Goal: Check status: Check status

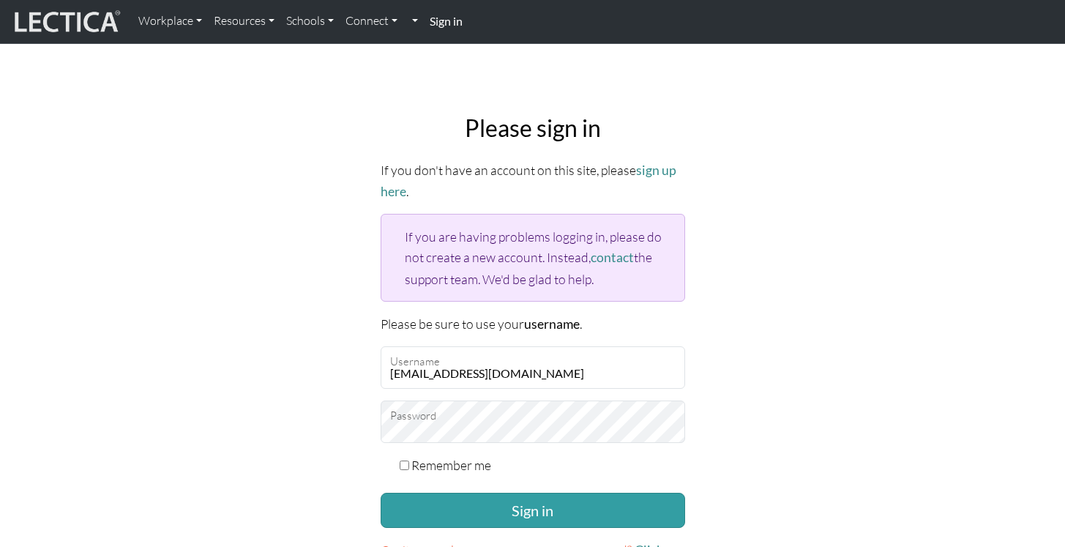
click at [441, 455] on label "Remember me" at bounding box center [451, 465] width 80 height 21
click at [409, 461] on input "Remember me" at bounding box center [405, 466] width 10 height 10
checkbox input "true"
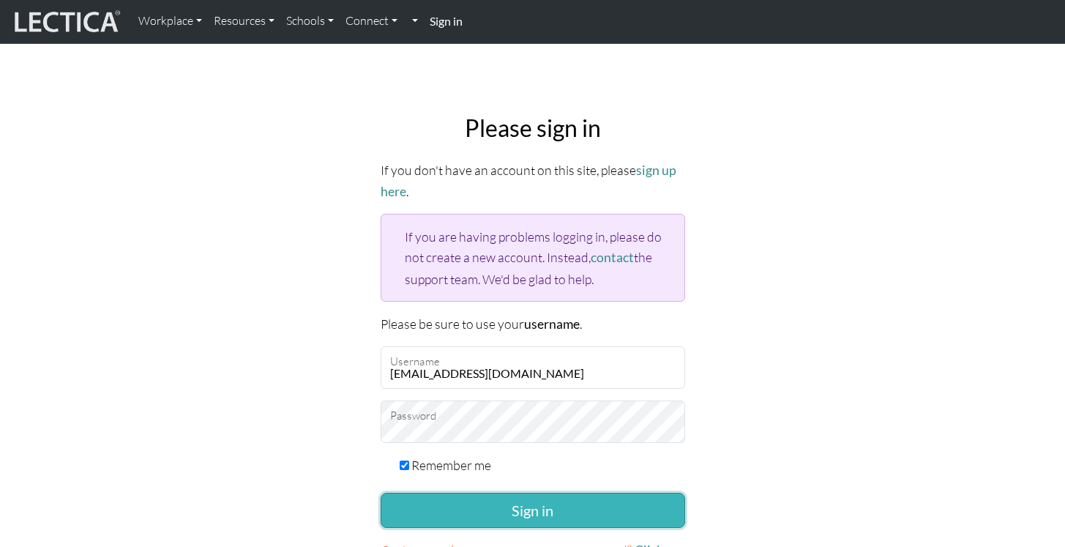
click at [452, 499] on button "Sign in" at bounding box center [533, 510] width 305 height 35
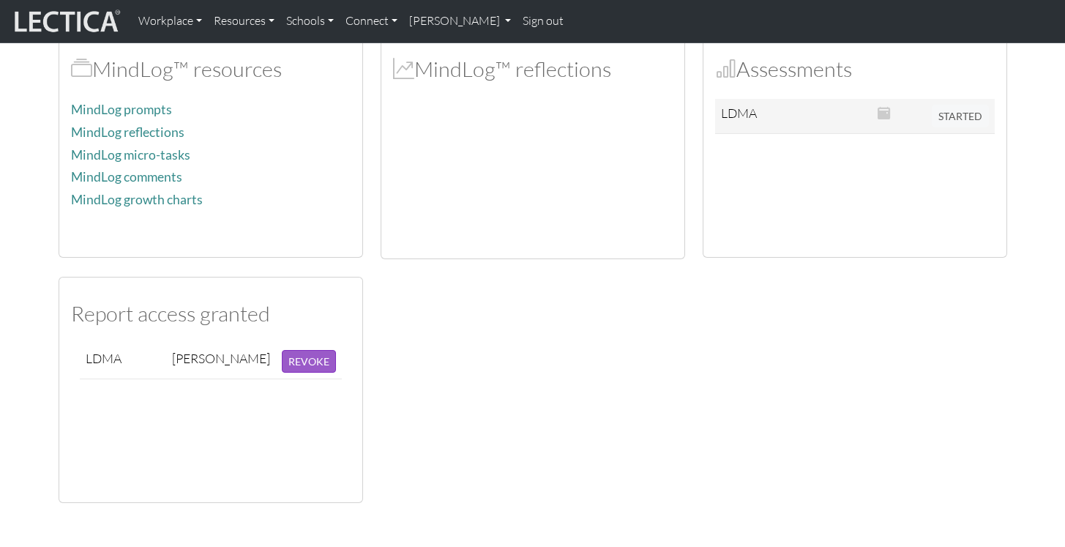
scroll to position [364, 0]
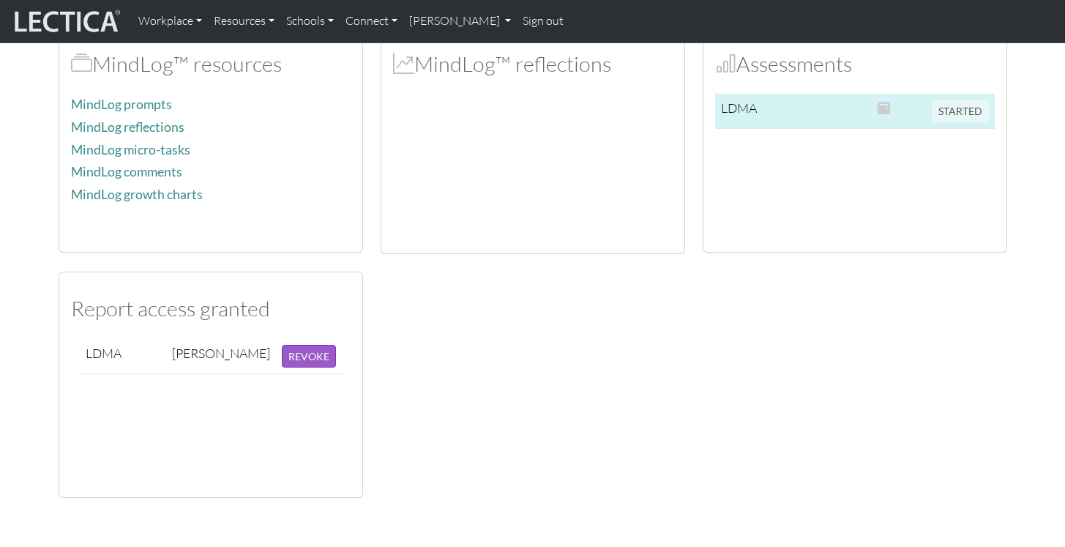
click at [956, 114] on span "STARTED" at bounding box center [960, 109] width 57 height 16
click at [885, 108] on span at bounding box center [884, 108] width 13 height 16
click at [958, 108] on span "STARTED" at bounding box center [960, 109] width 57 height 16
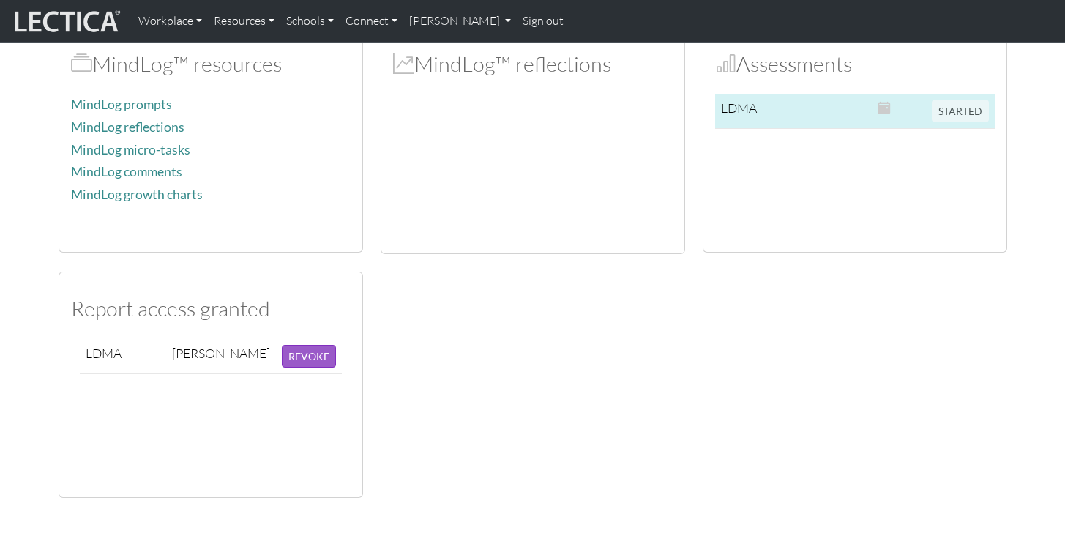
click at [748, 98] on td "LDMA" at bounding box center [746, 111] width 62 height 35
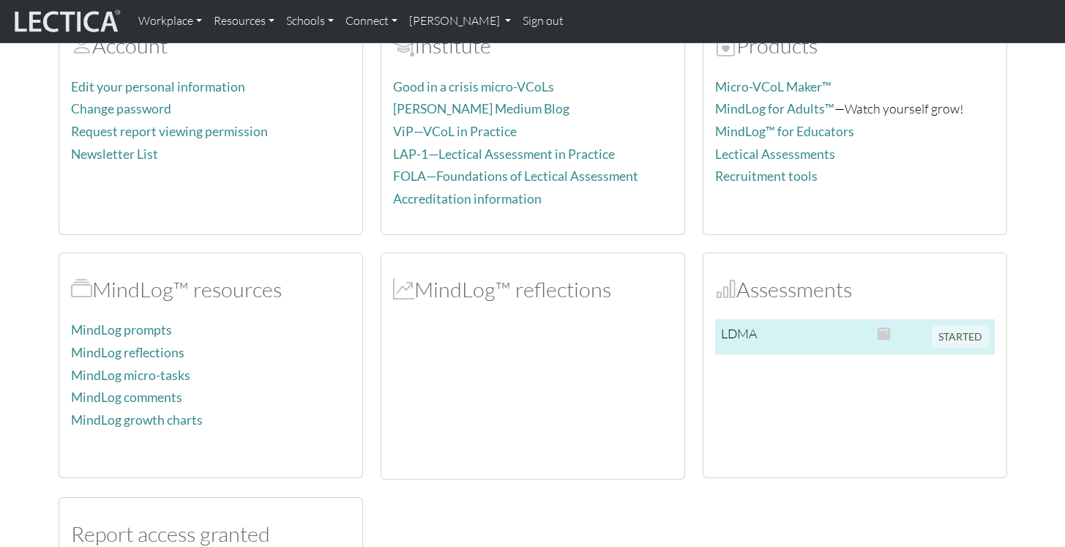
scroll to position [0, 0]
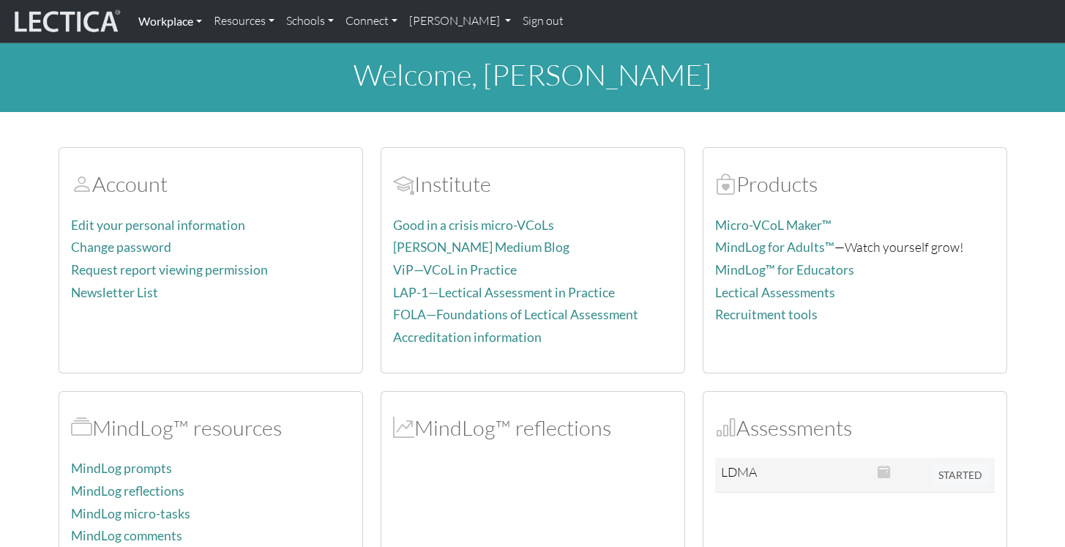
click at [183, 18] on link "Workplace" at bounding box center [170, 21] width 75 height 31
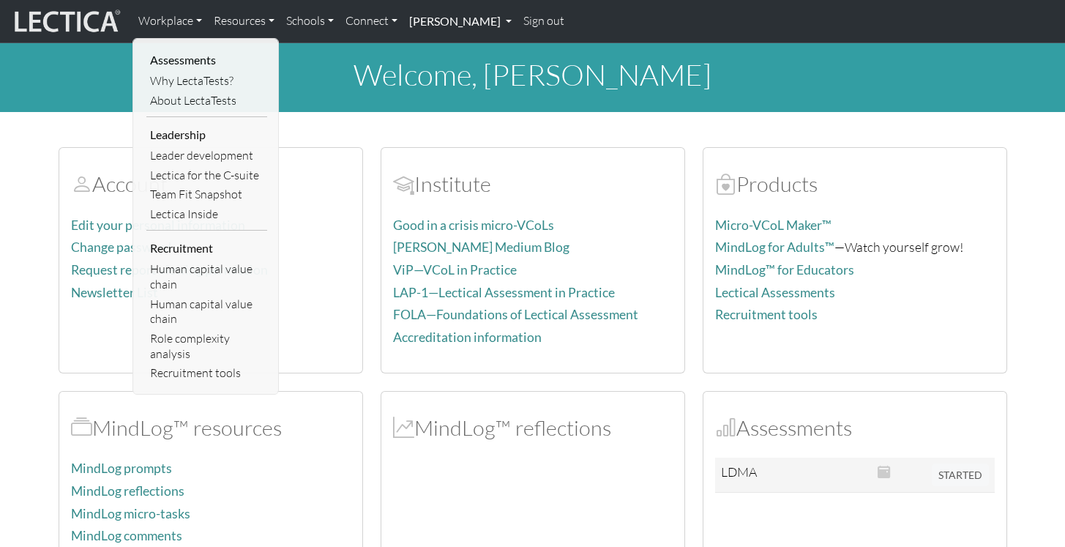
click at [470, 20] on link "[PERSON_NAME]" at bounding box center [460, 21] width 114 height 31
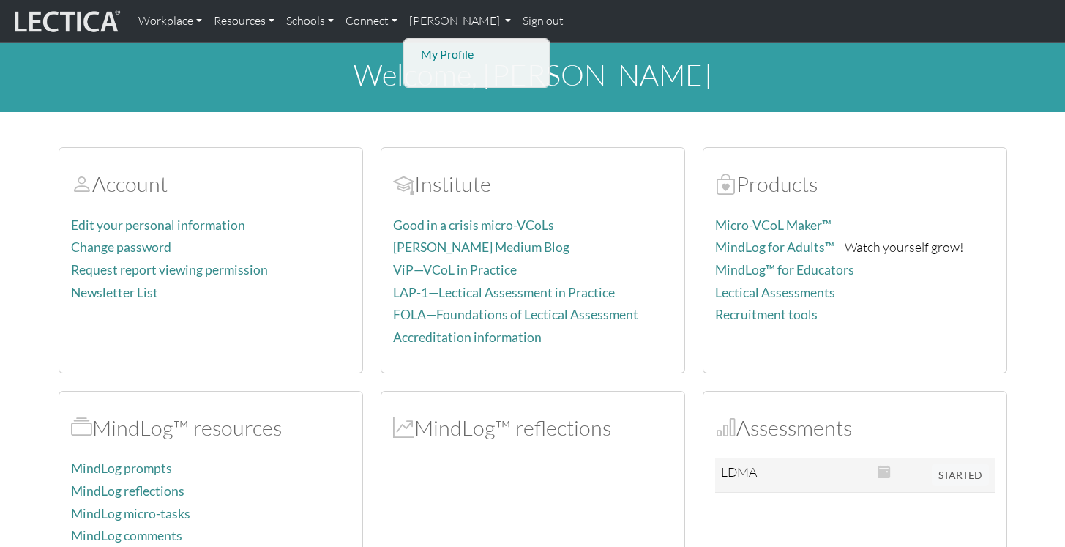
click at [461, 52] on link "My Profile" at bounding box center [477, 55] width 121 height 20
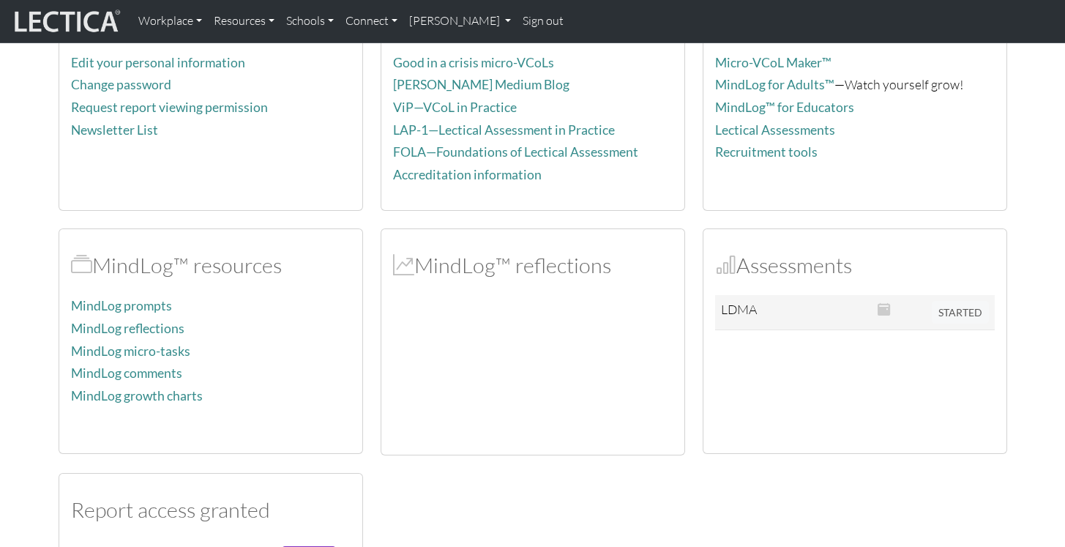
scroll to position [120, 0]
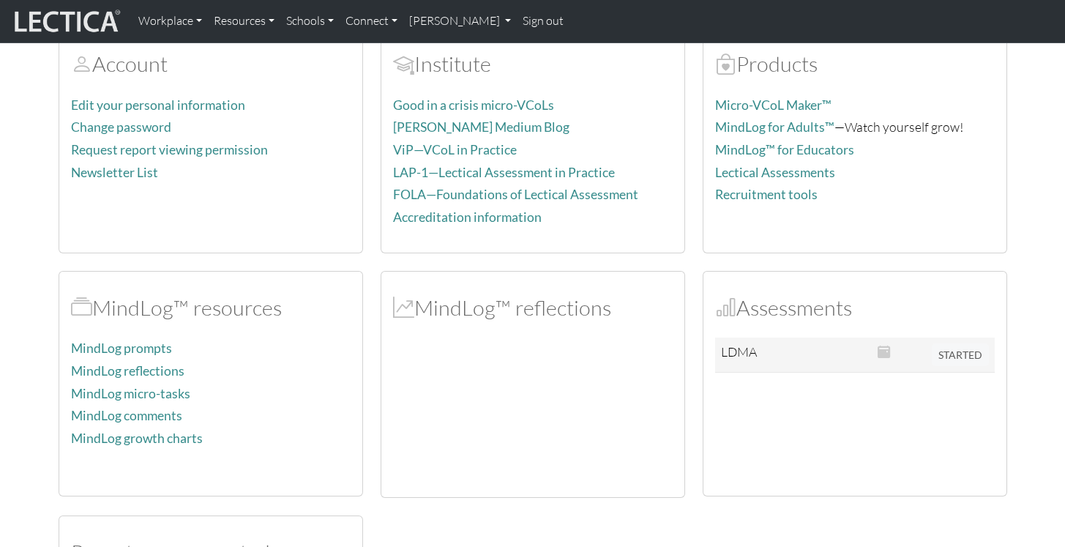
click at [754, 314] on h2 "Assessments" at bounding box center [855, 308] width 280 height 26
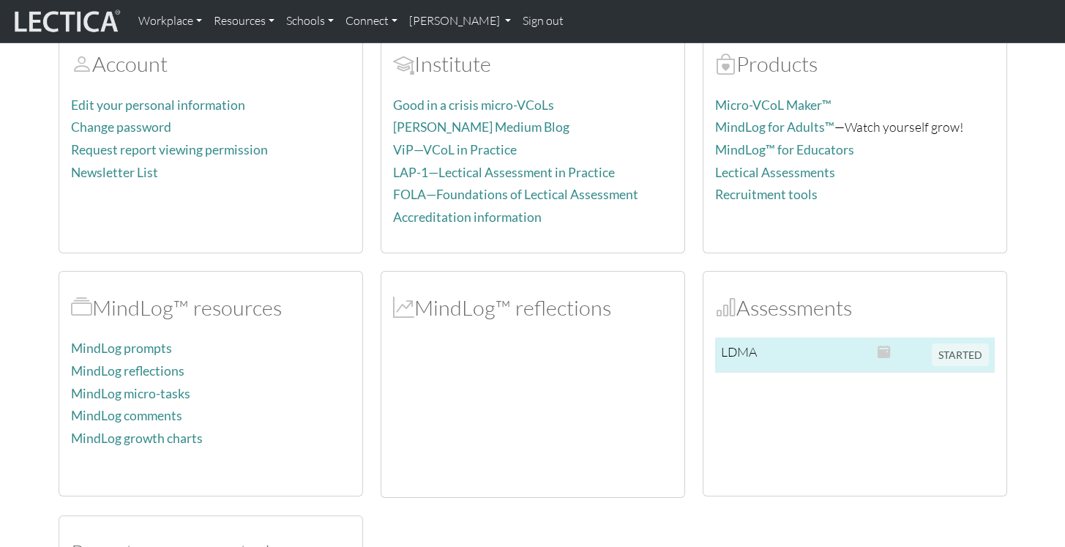
click at [731, 355] on td "LDMA" at bounding box center [746, 355] width 62 height 35
click at [935, 357] on span "STARTED" at bounding box center [960, 353] width 57 height 16
click at [887, 354] on span at bounding box center [884, 351] width 13 height 16
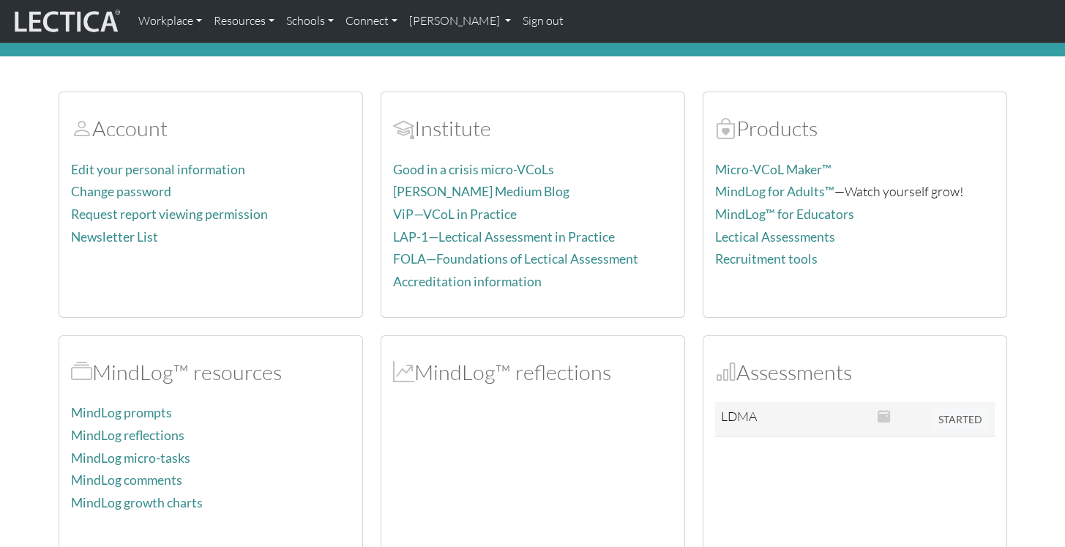
scroll to position [54, 0]
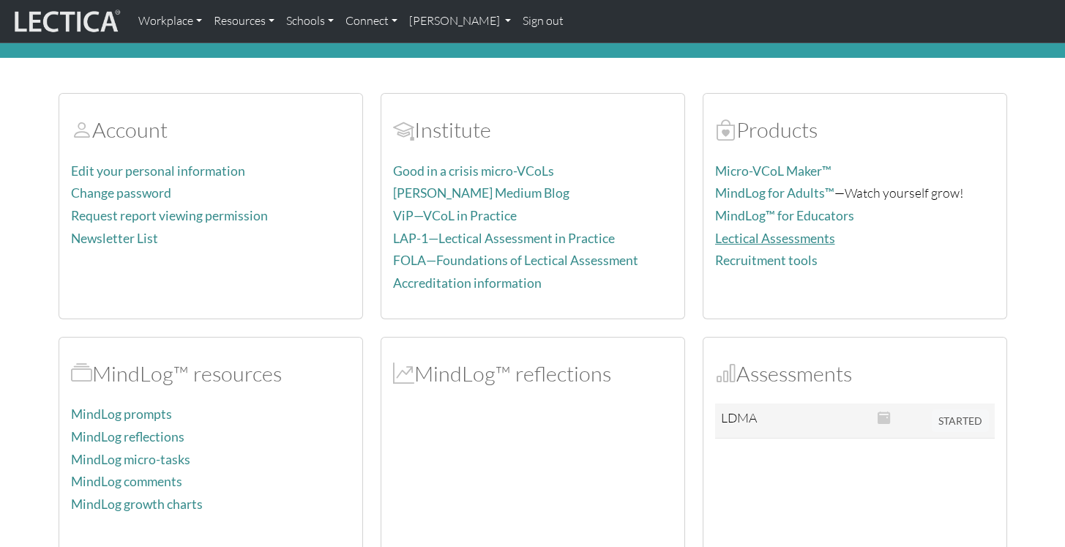
click at [760, 233] on link "Lectical Assessments" at bounding box center [775, 238] width 120 height 15
